Goal: Book appointment/travel/reservation

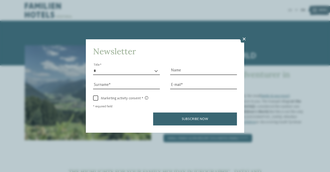
click at [244, 39] on icon at bounding box center [244, 38] width 9 height 7
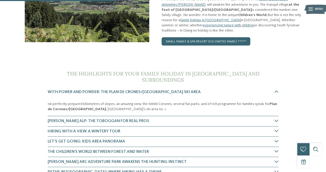
scroll to position [86, 0]
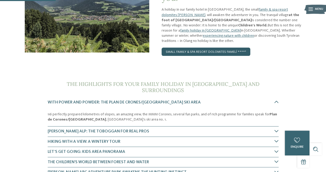
click at [200, 47] on link "small family & spa resort dolomites Famelí ****ˢ" at bounding box center [206, 51] width 89 height 8
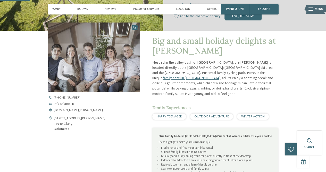
scroll to position [114, 0]
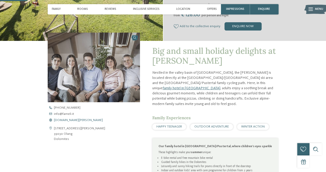
click at [63, 119] on span "www.fameli.it" at bounding box center [78, 119] width 49 height 3
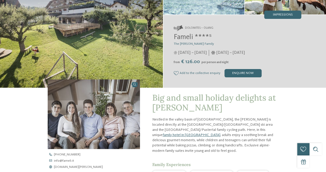
scroll to position [0, 0]
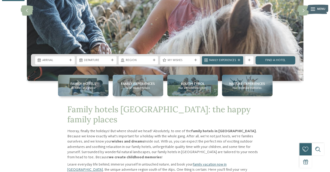
scroll to position [120, 0]
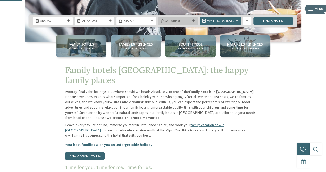
click at [181, 19] on span "My wishes" at bounding box center [177, 21] width 25 height 4
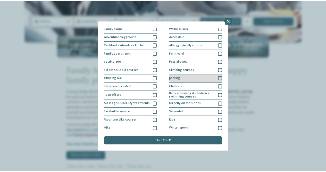
scroll to position [44, 0]
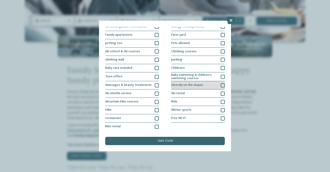
click at [213, 84] on div "Directly on the slopes" at bounding box center [198, 85] width 54 height 8
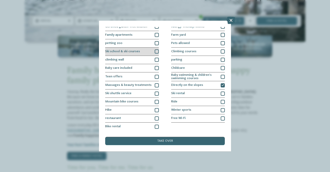
click at [151, 50] on div "Ski school & ski courses" at bounding box center [132, 51] width 54 height 8
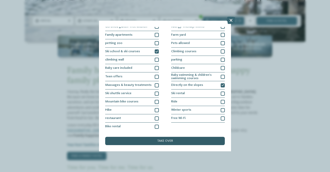
click at [169, 138] on div "take over" at bounding box center [165, 141] width 120 height 8
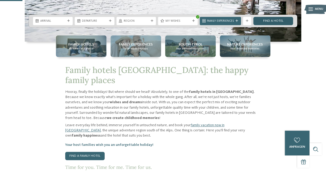
click at [269, 23] on link "Find a hotel" at bounding box center [274, 21] width 40 height 8
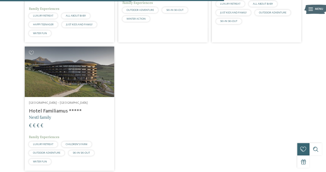
scroll to position [519, 0]
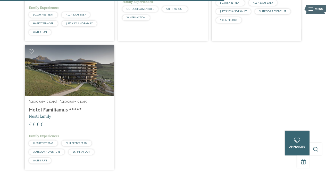
click at [57, 107] on font "Hotel Familiamus *****" at bounding box center [55, 109] width 53 height 5
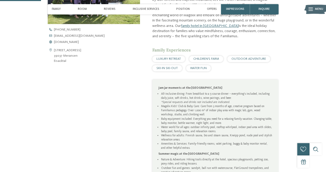
scroll to position [192, 0]
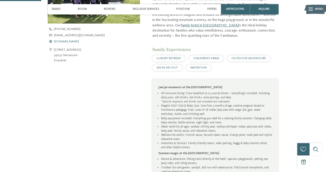
click at [67, 41] on font "[DOMAIN_NAME]" at bounding box center [66, 41] width 25 height 3
